Goal: Transaction & Acquisition: Purchase product/service

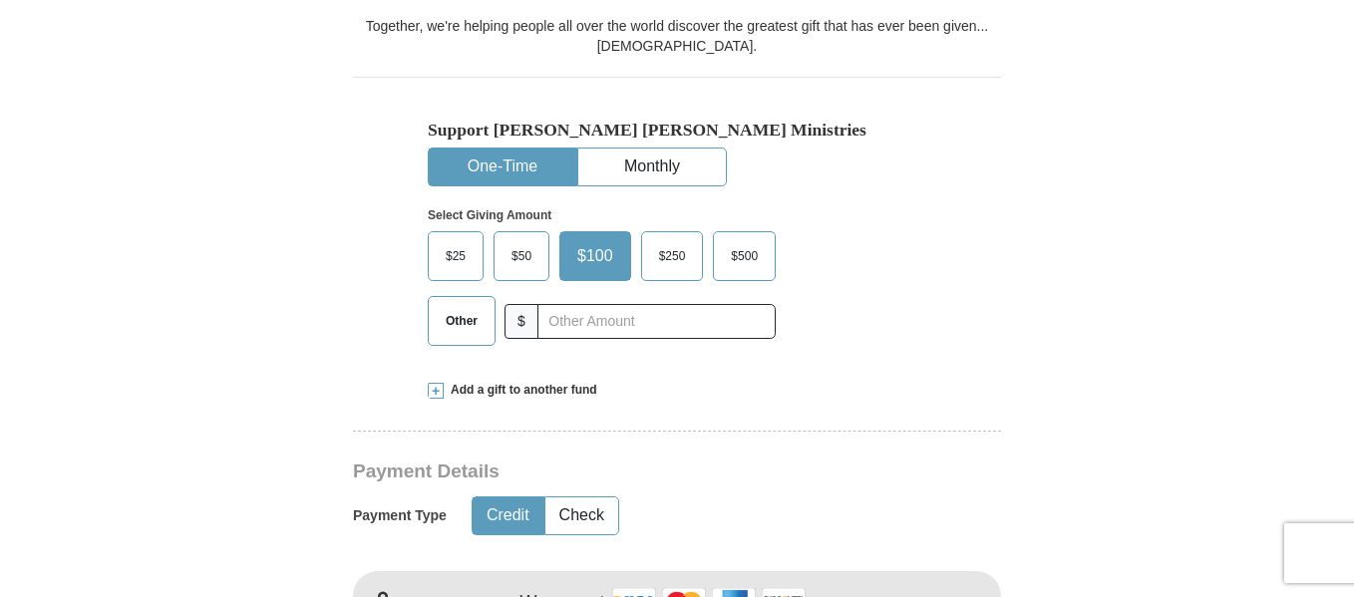
scroll to position [569, 0]
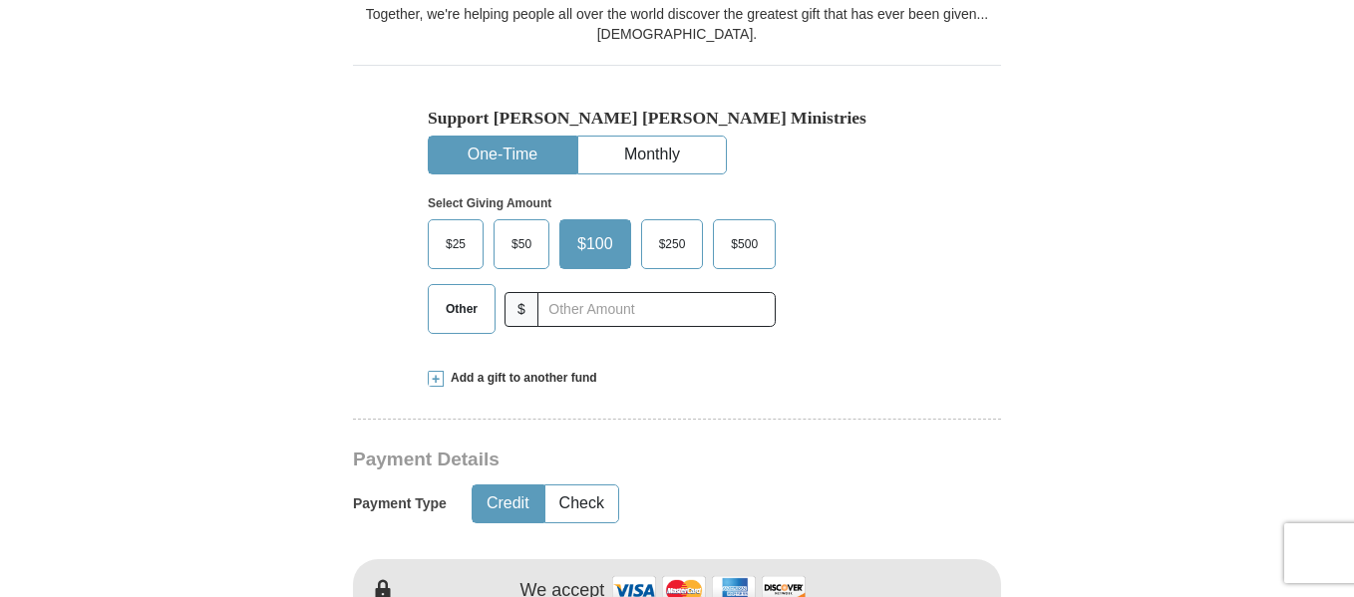
click at [462, 317] on span "Other" at bounding box center [462, 309] width 52 height 30
click at [0, 0] on input "Other" at bounding box center [0, 0] width 0 height 0
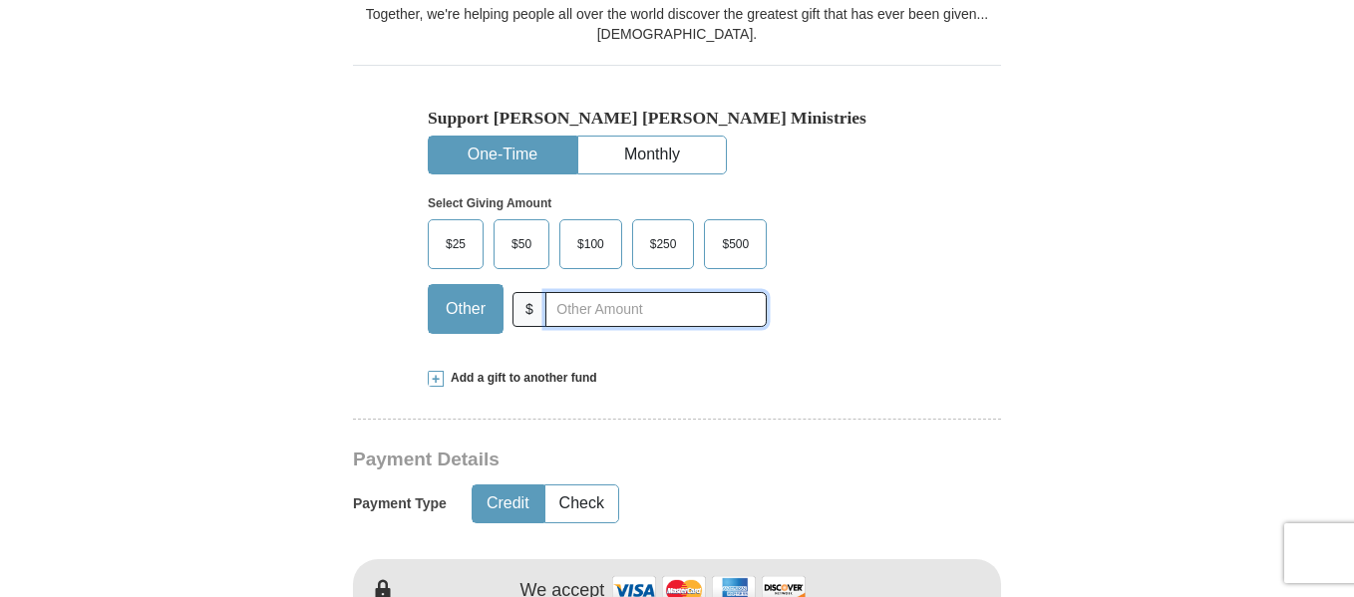
click at [577, 306] on input "text" at bounding box center [655, 309] width 221 height 35
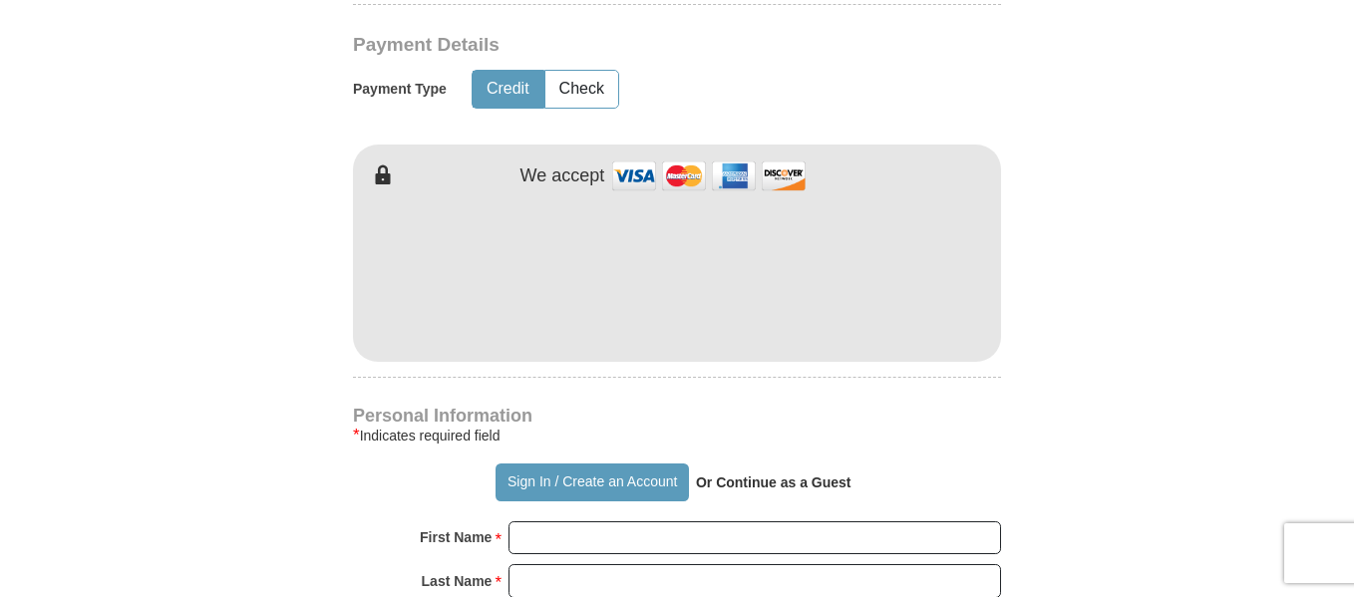
scroll to position [1030, 0]
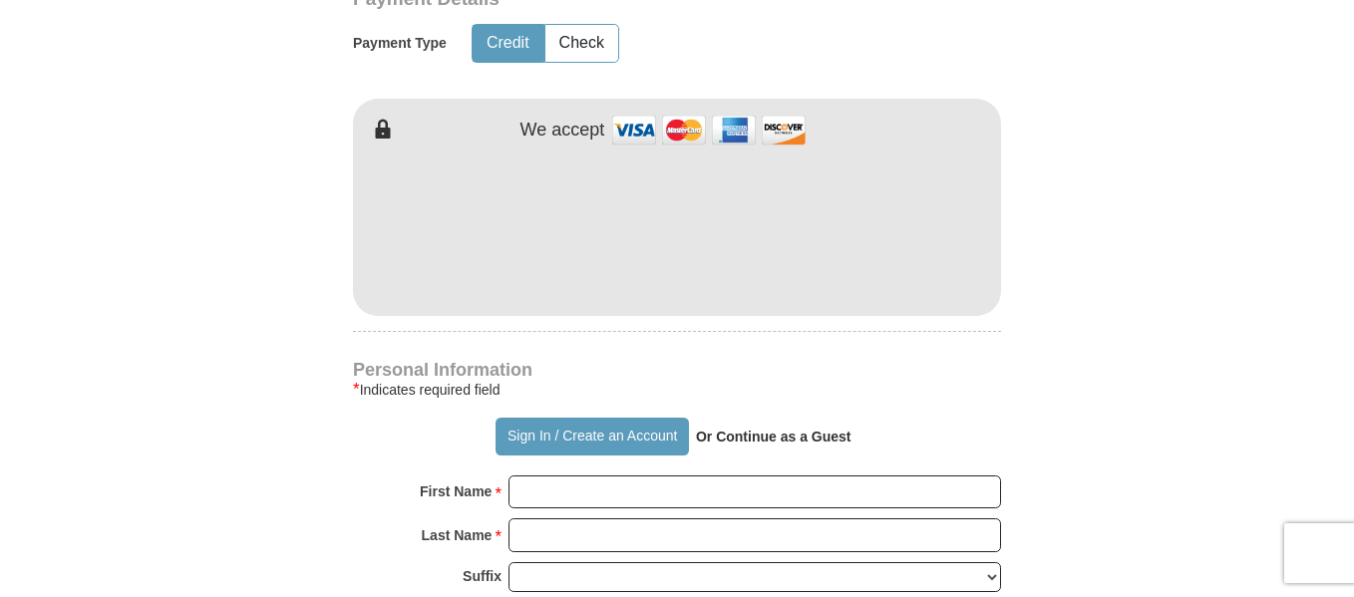
type input "5"
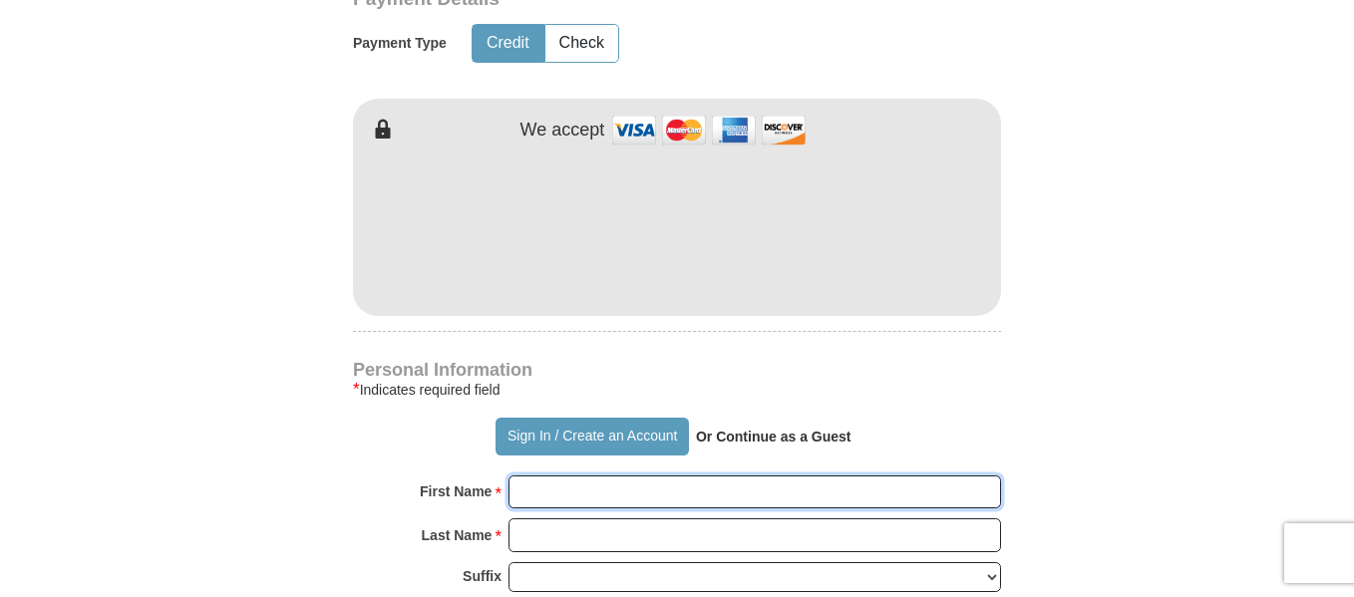
click at [695, 504] on input "First Name *" at bounding box center [755, 493] width 493 height 34
type input "[PERSON_NAME]"
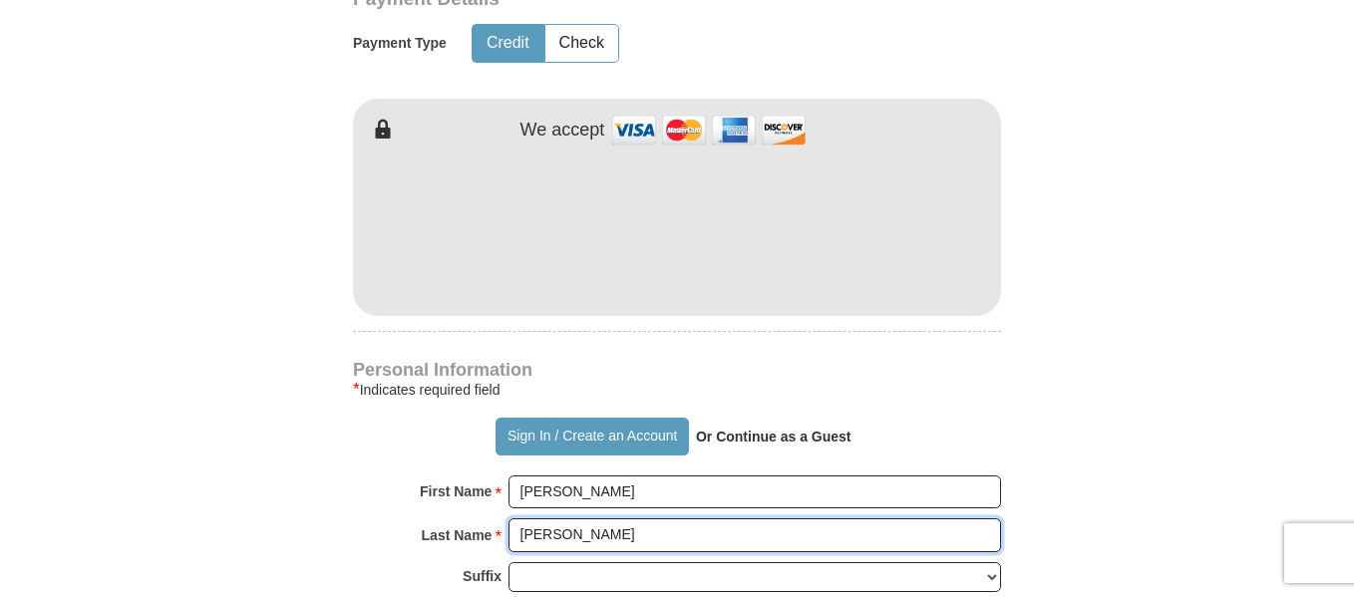
type input "[PERSON_NAME]"
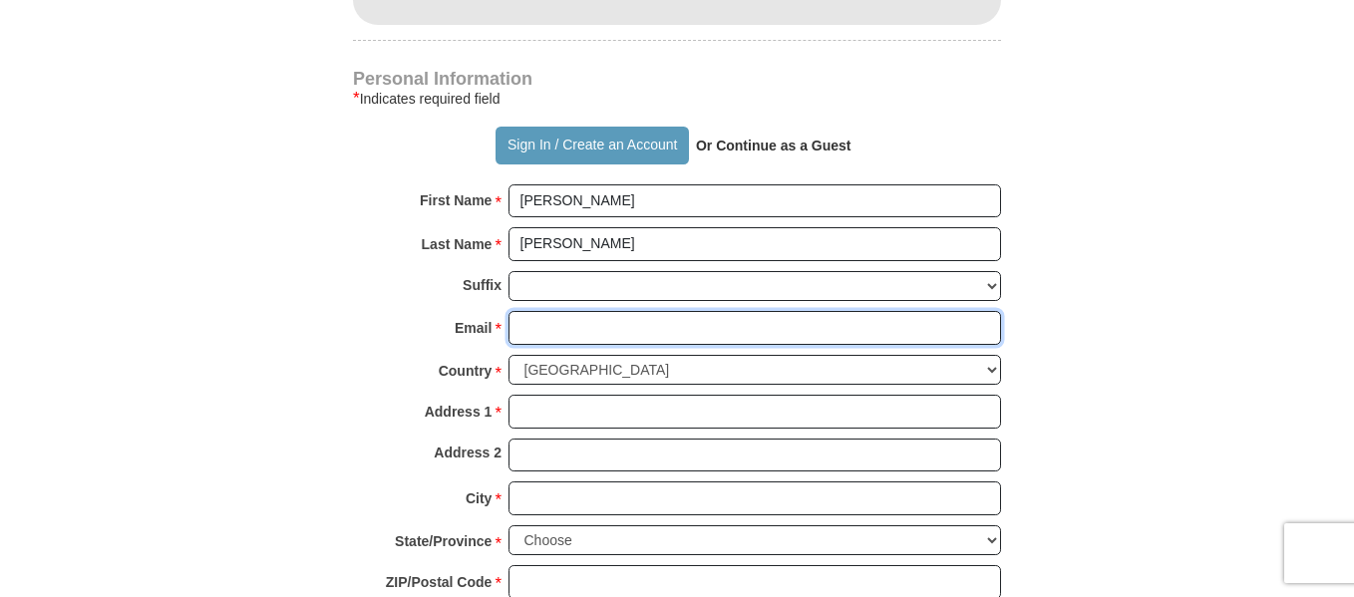
scroll to position [1356, 0]
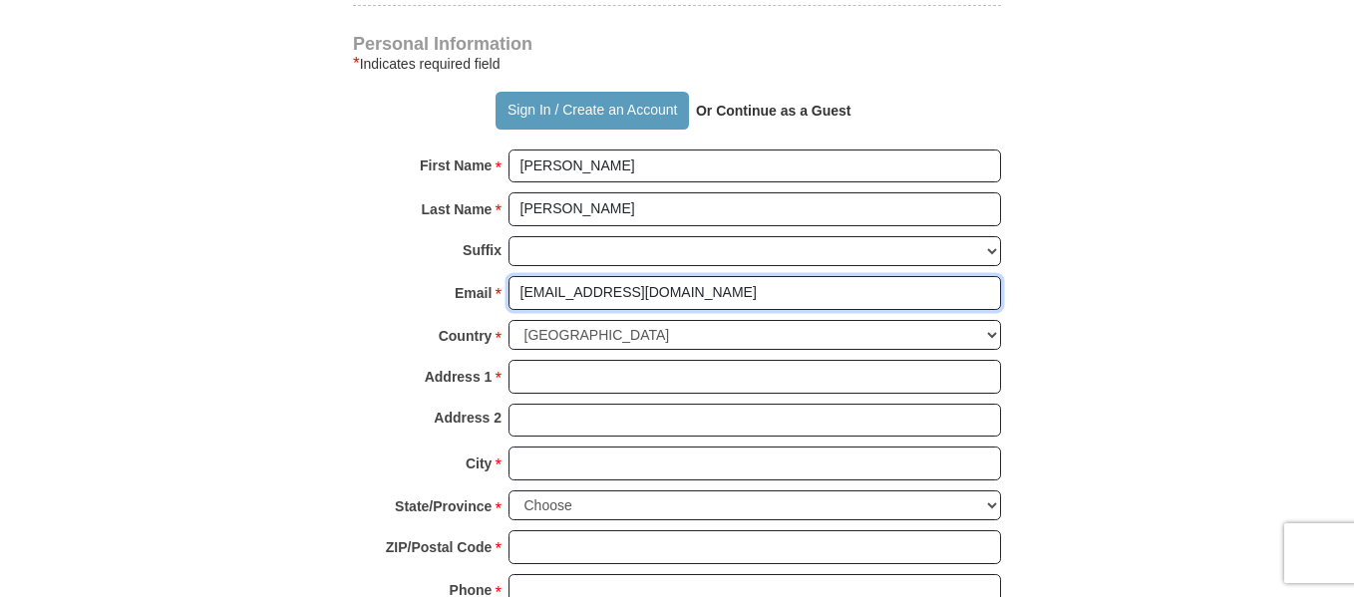
type input "[EMAIL_ADDRESS][DOMAIN_NAME]"
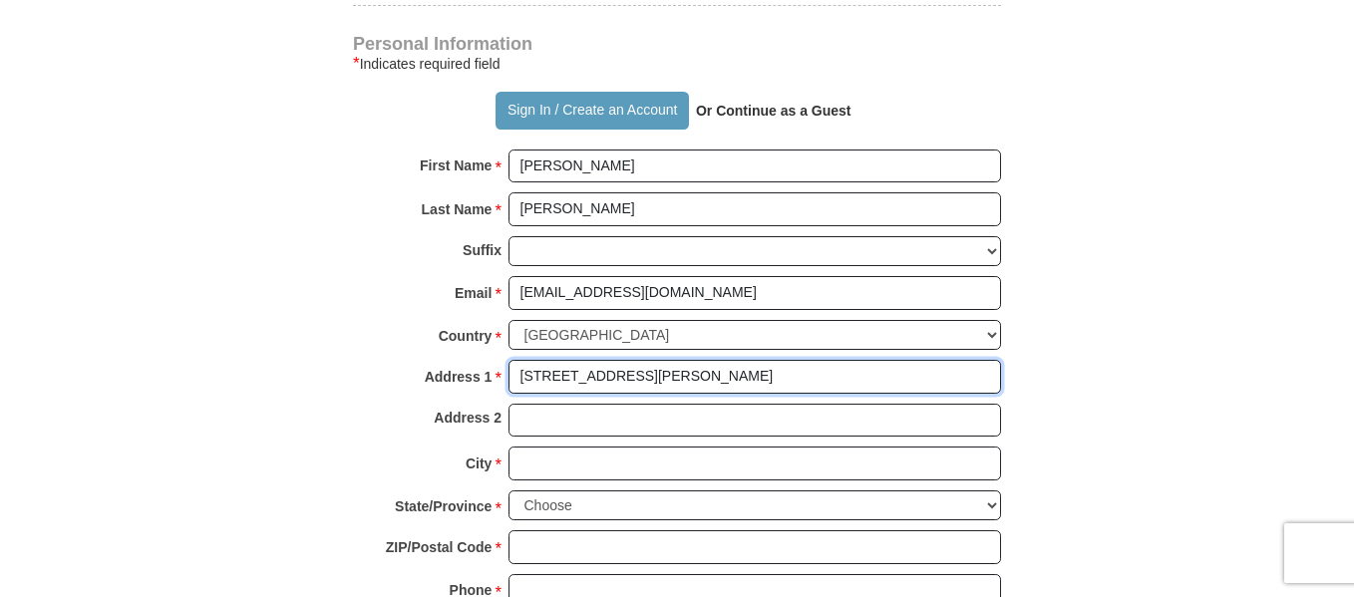
type input "[STREET_ADDRESS][PERSON_NAME]"
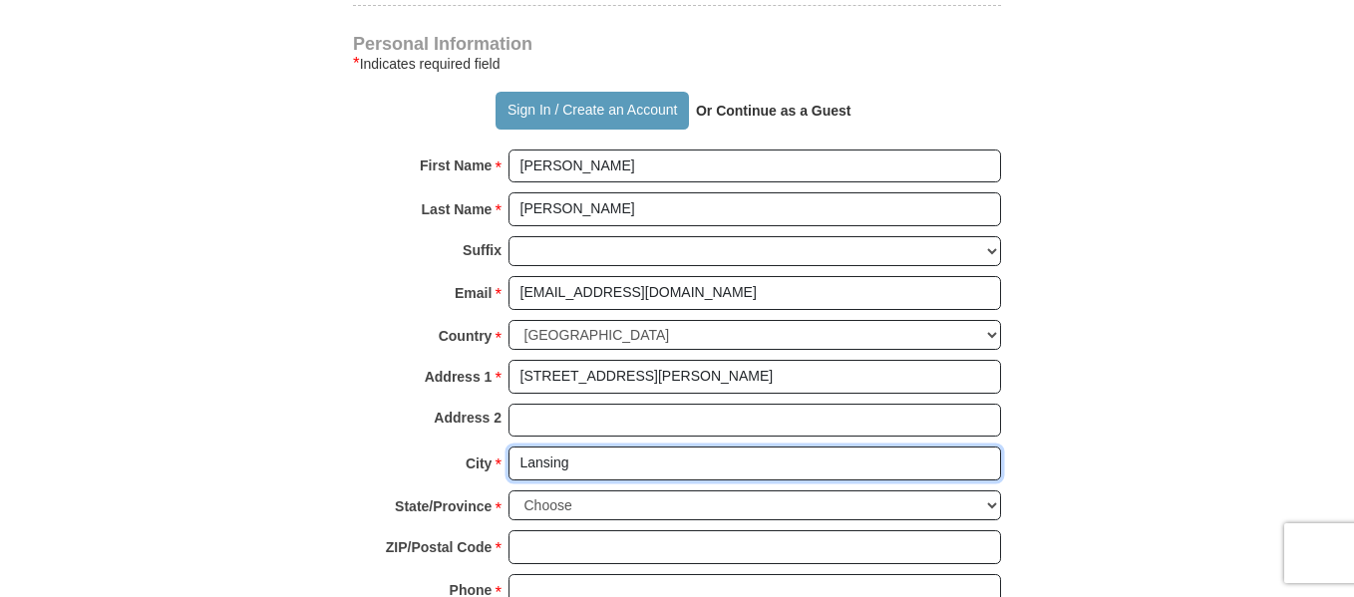
type input "Lansing"
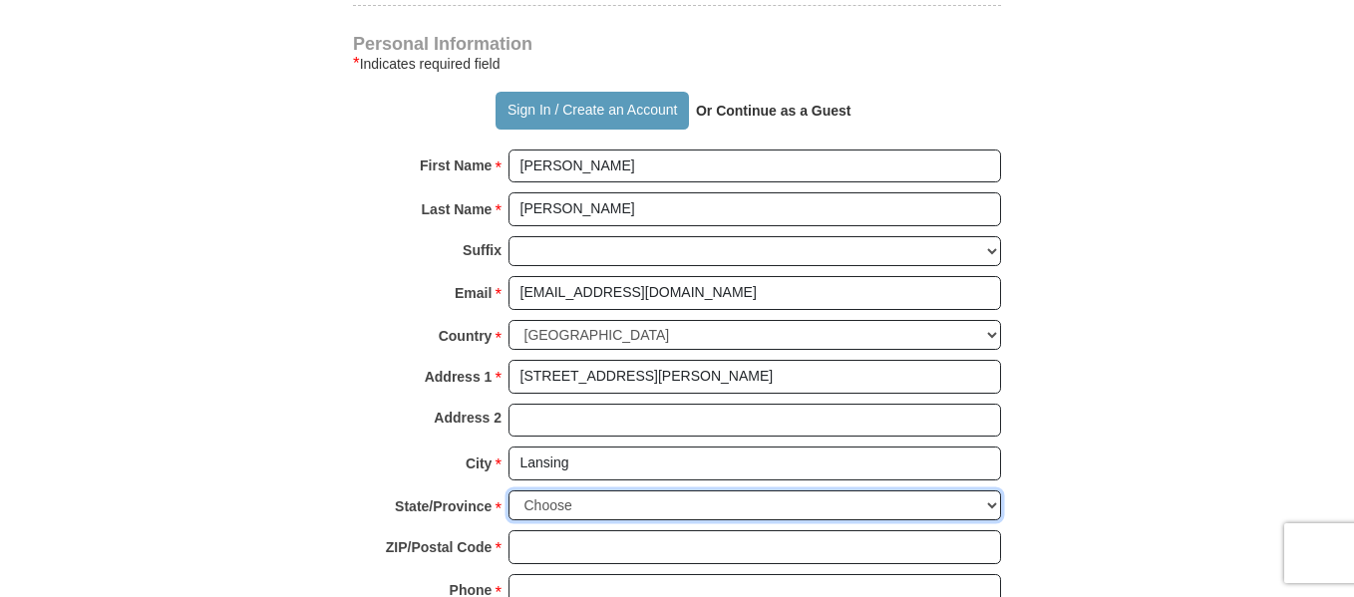
click at [996, 511] on select "Choose [US_STATE] [US_STATE] [US_STATE] [US_STATE] [US_STATE] Armed Forces Amer…" at bounding box center [755, 506] width 493 height 31
select select "MI"
click at [509, 496] on select "Choose [US_STATE] [US_STATE] [US_STATE] [US_STATE] [US_STATE] Armed Forces Amer…" at bounding box center [755, 506] width 493 height 31
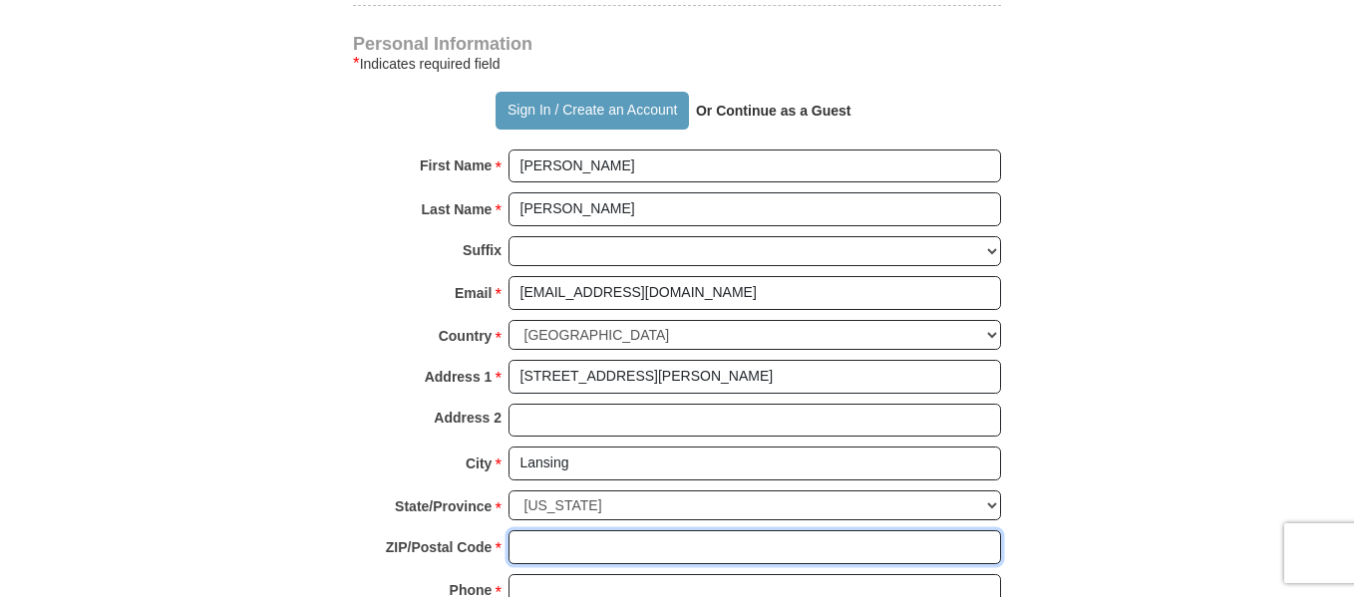
click at [584, 555] on input "ZIP/Postal Code *" at bounding box center [755, 547] width 493 height 34
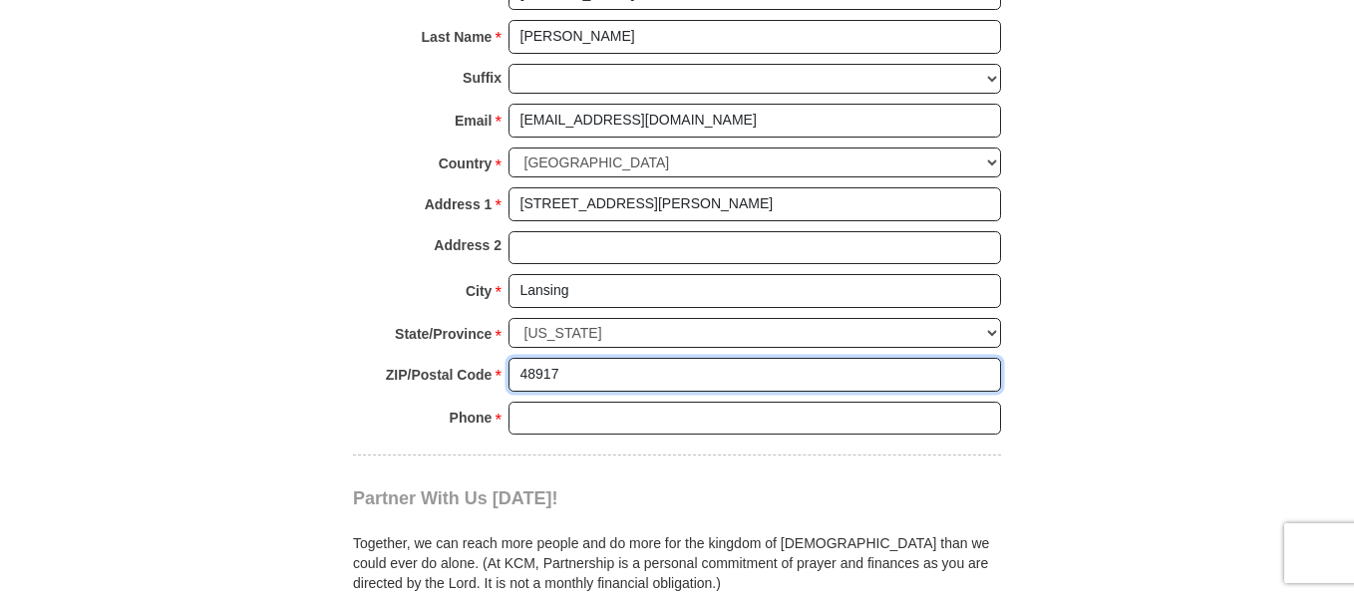
scroll to position [1542, 0]
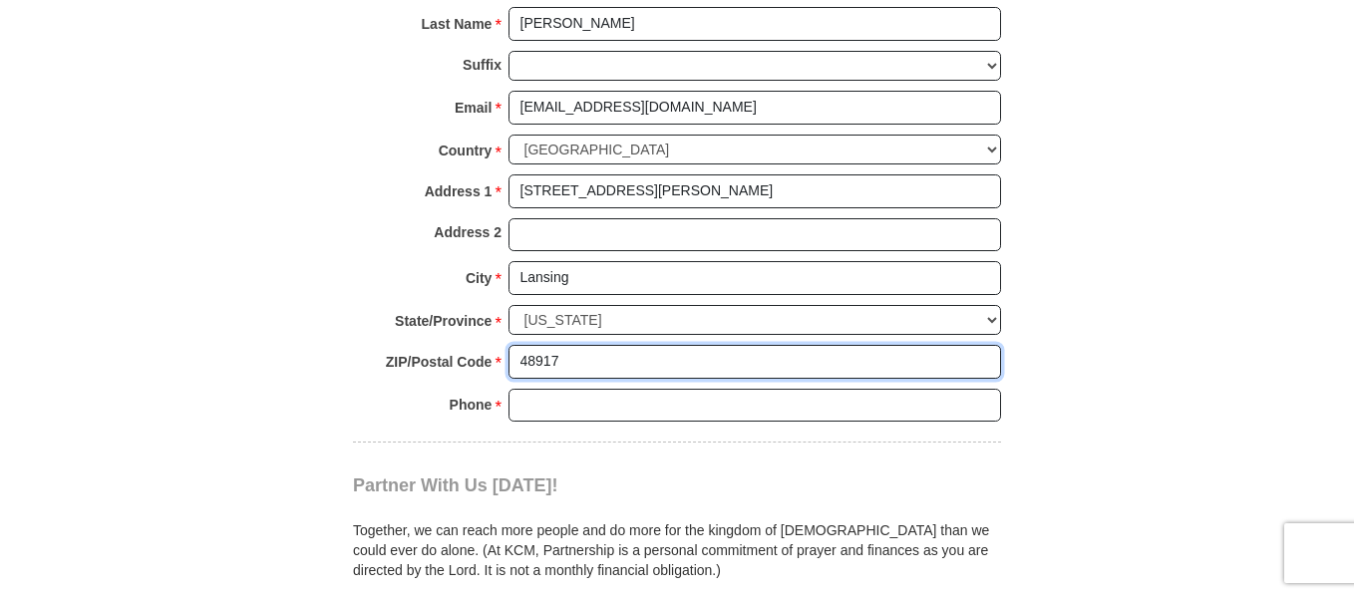
type input "48917"
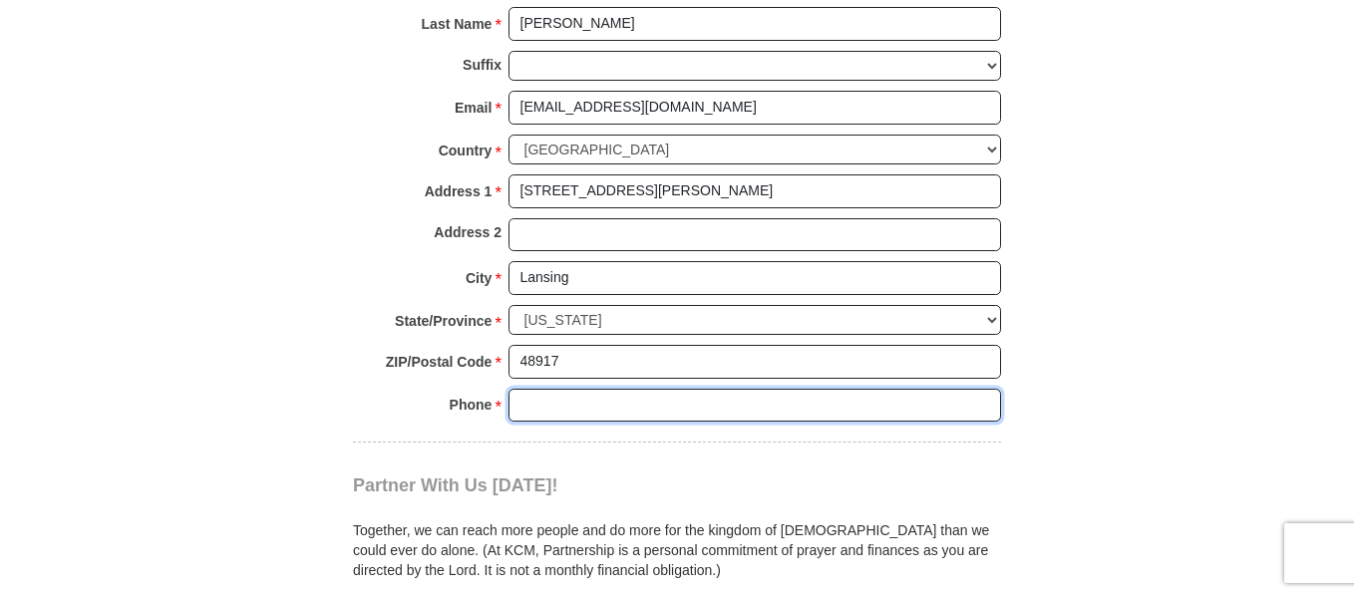
click at [794, 411] on input "Phone * *" at bounding box center [755, 406] width 493 height 34
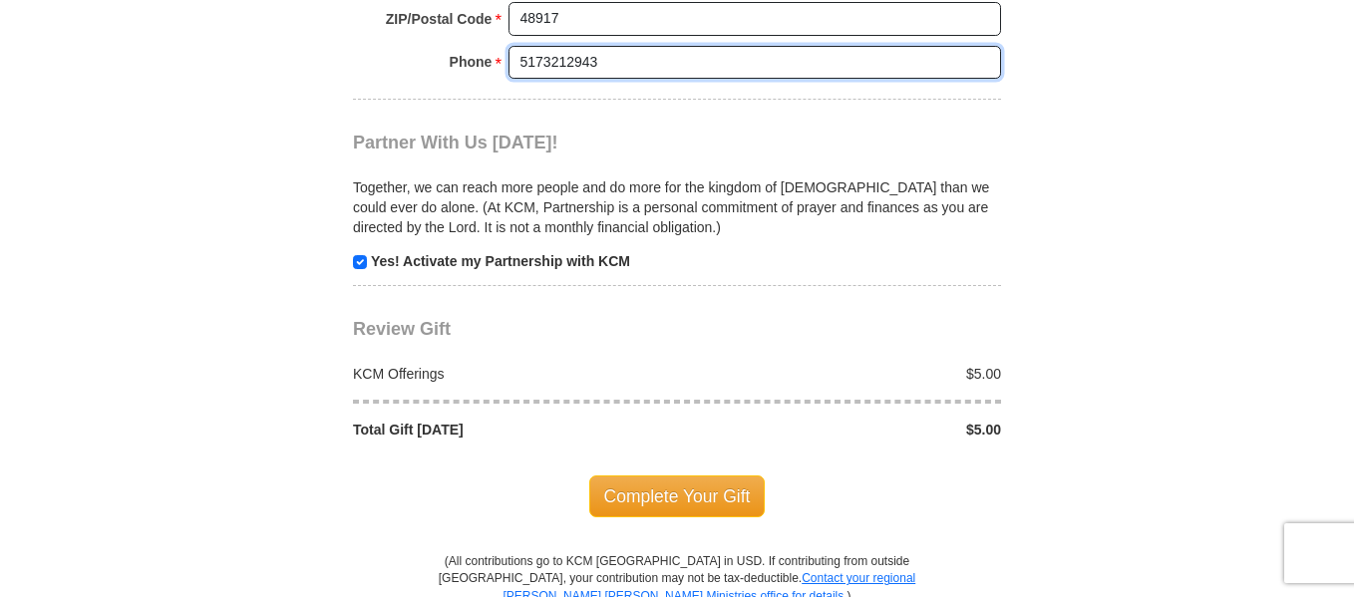
scroll to position [1911, 0]
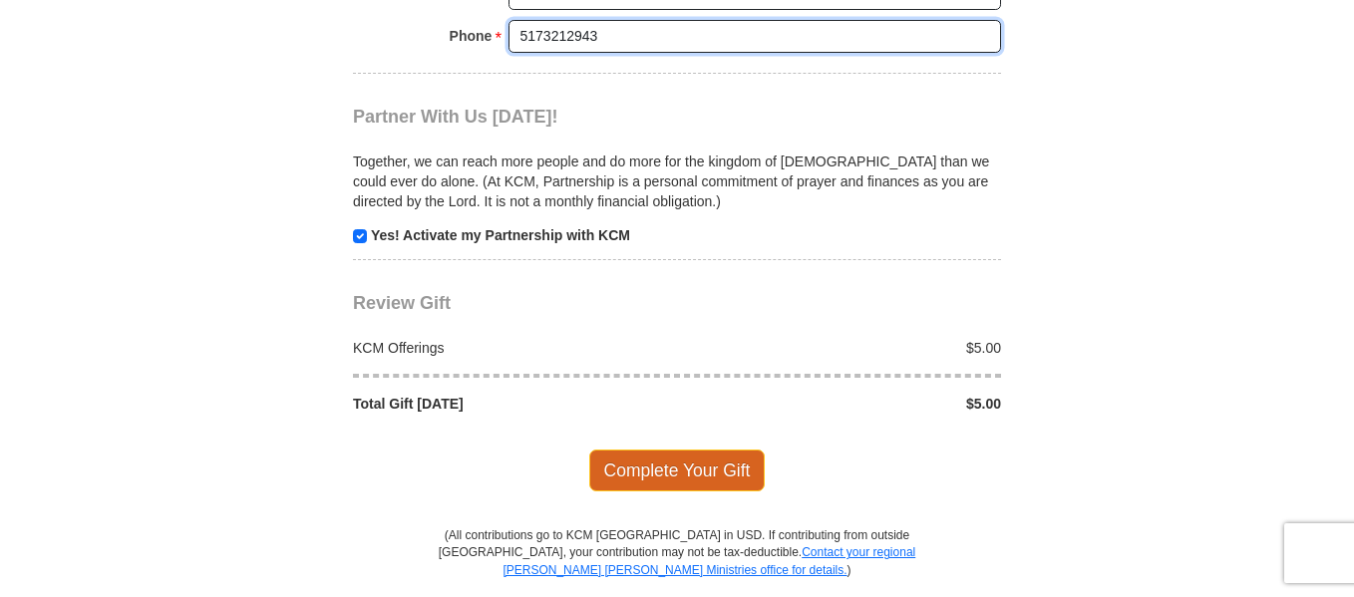
type input "5173212943"
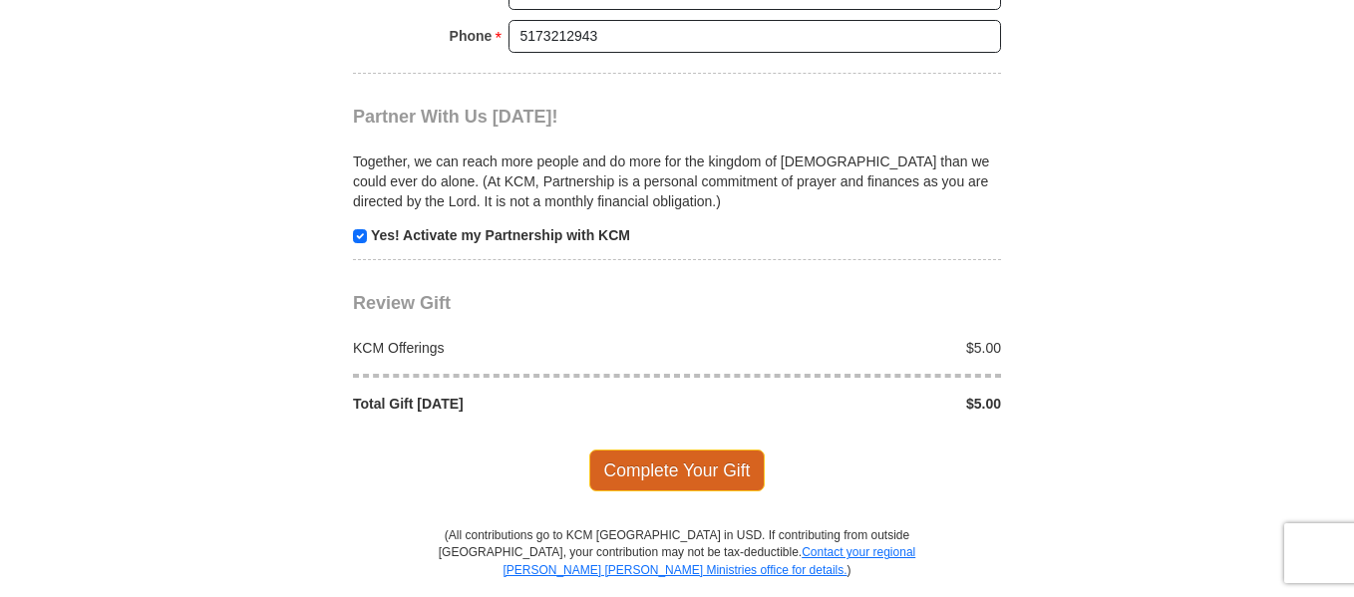
click at [713, 457] on span "Complete Your Gift" at bounding box center [677, 471] width 176 height 42
